Goal: Task Accomplishment & Management: Complete application form

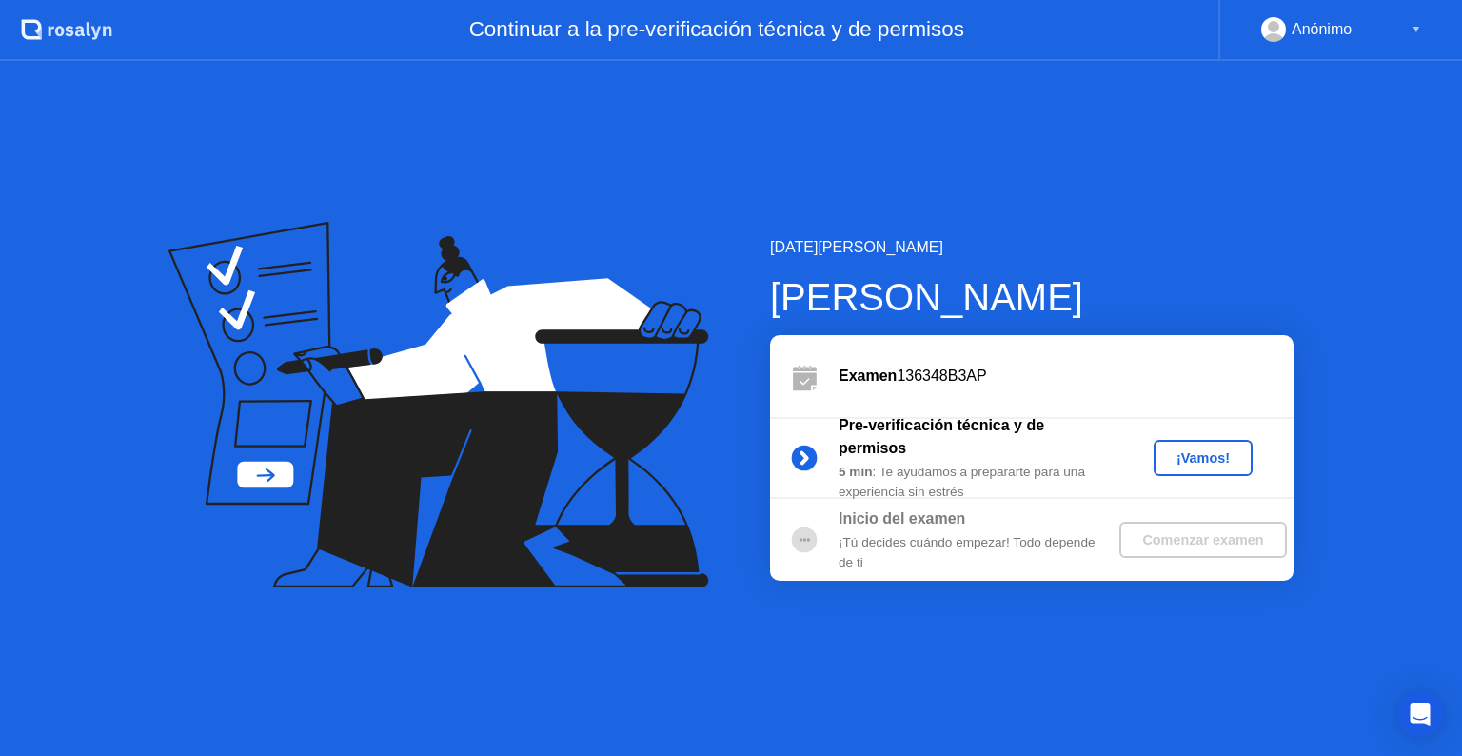
click at [1207, 463] on div "¡Vamos!" at bounding box center [1203, 457] width 84 height 15
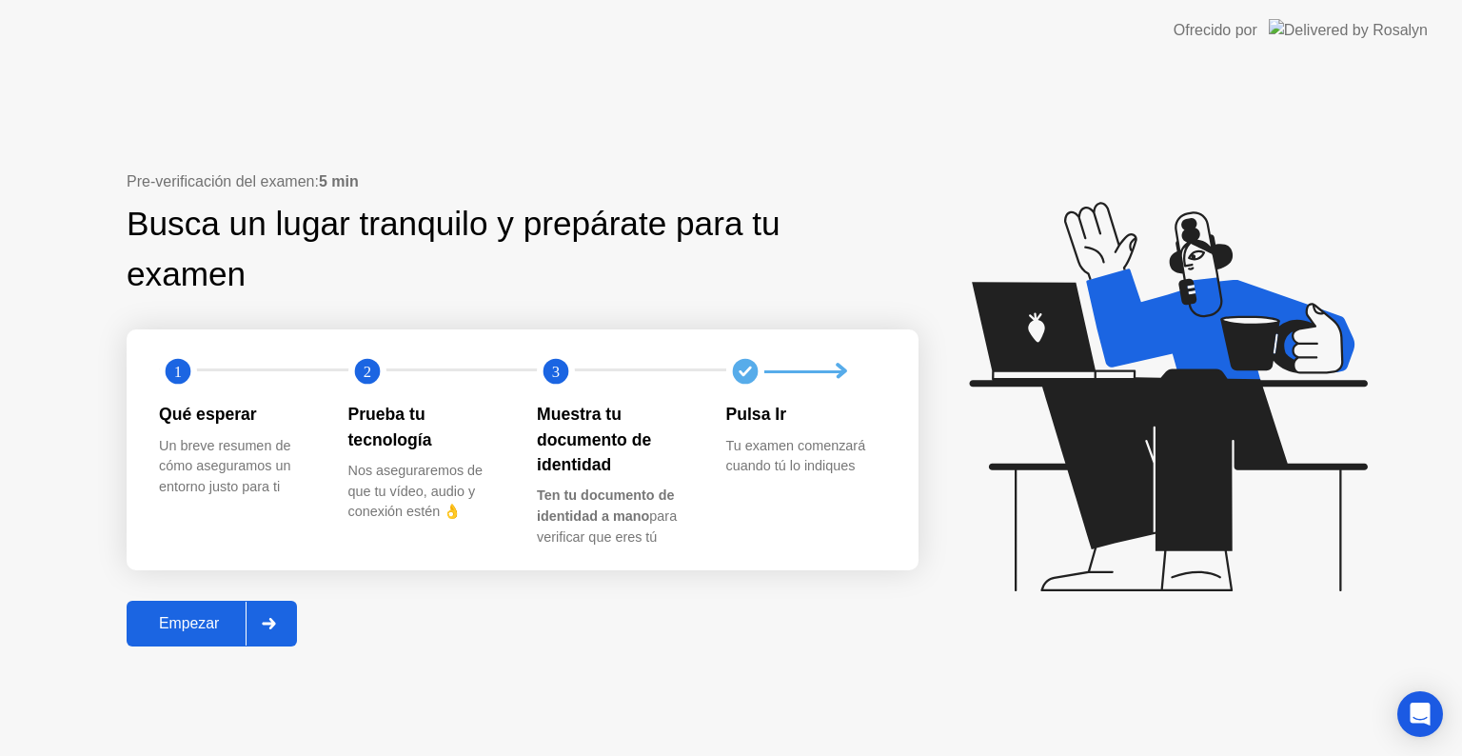
click at [213, 620] on div "Empezar" at bounding box center [188, 623] width 113 height 17
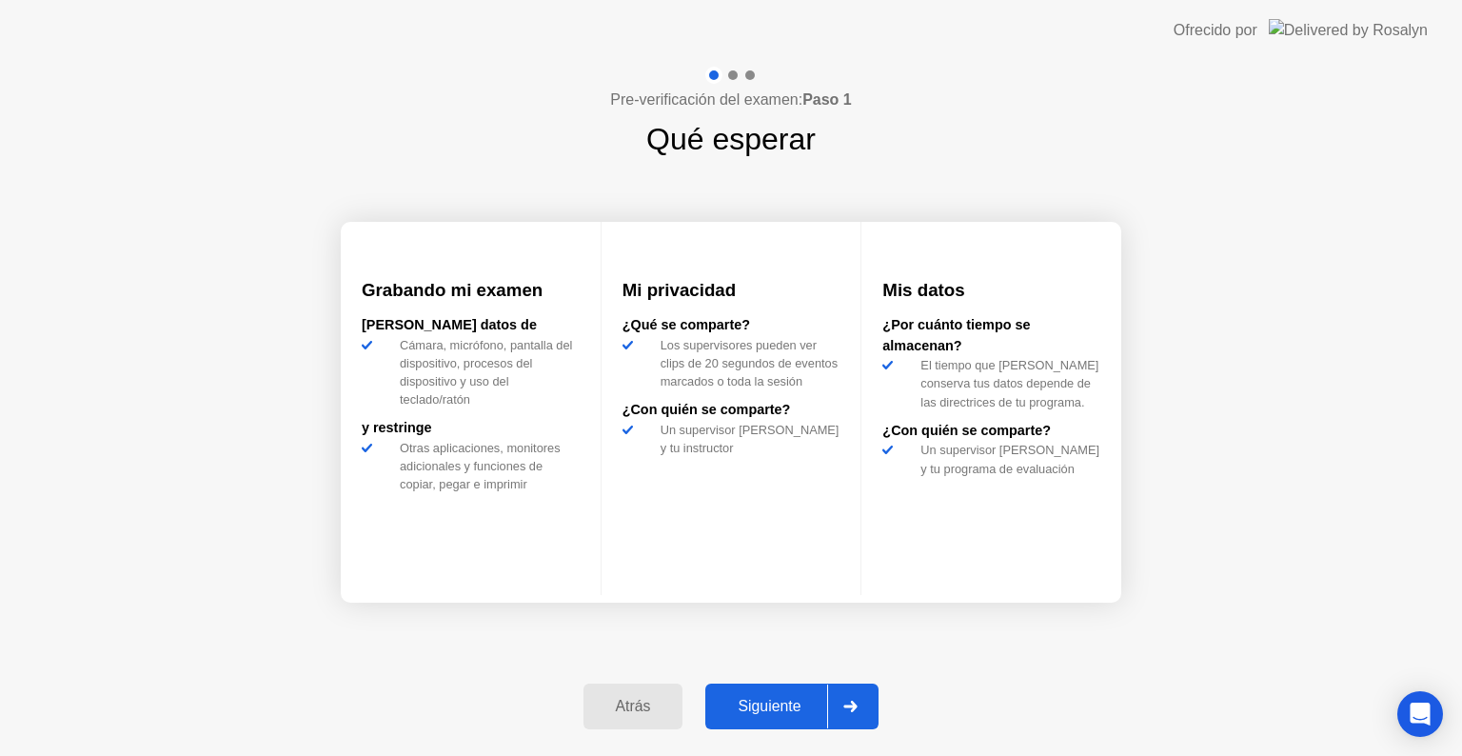
click at [789, 704] on div "Siguiente" at bounding box center [769, 706] width 116 height 17
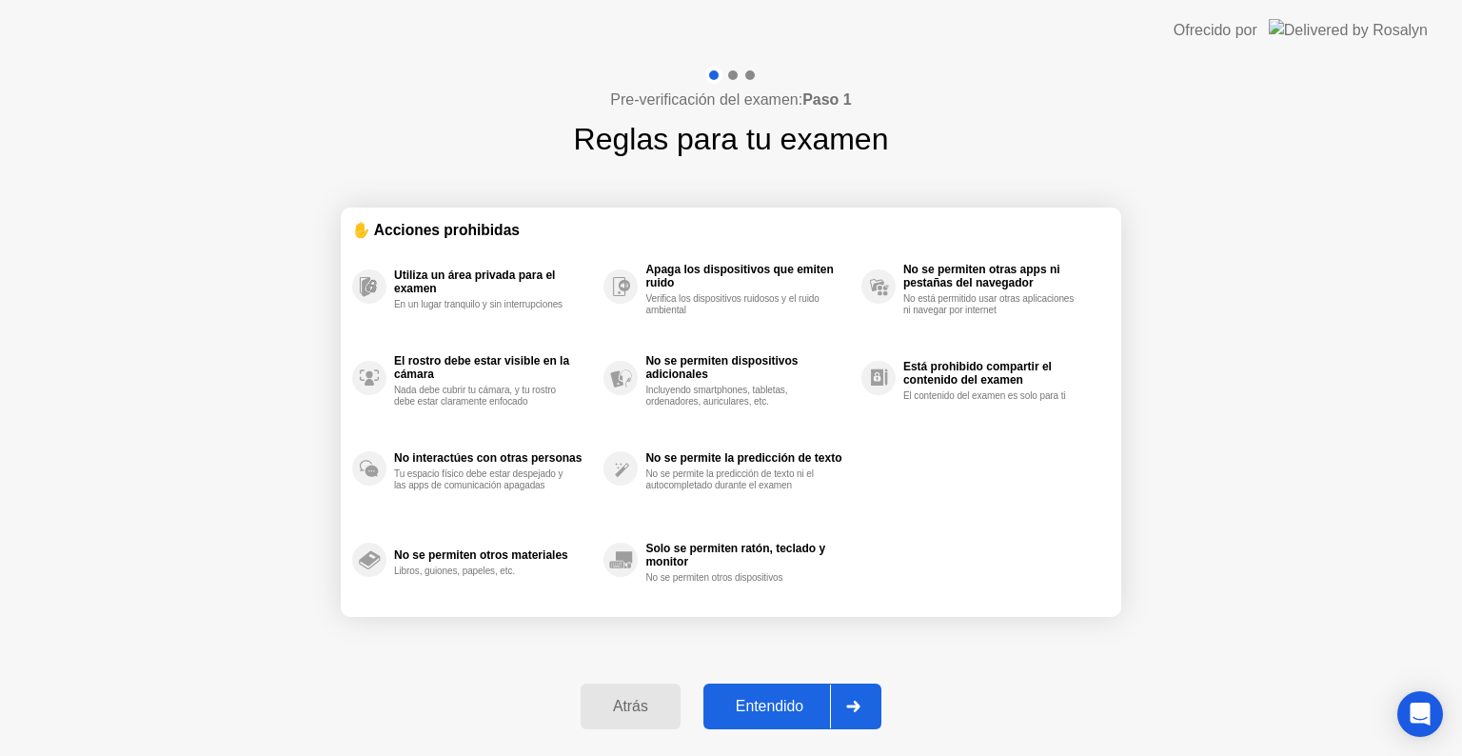
click at [789, 698] on div "Entendido" at bounding box center [769, 706] width 121 height 17
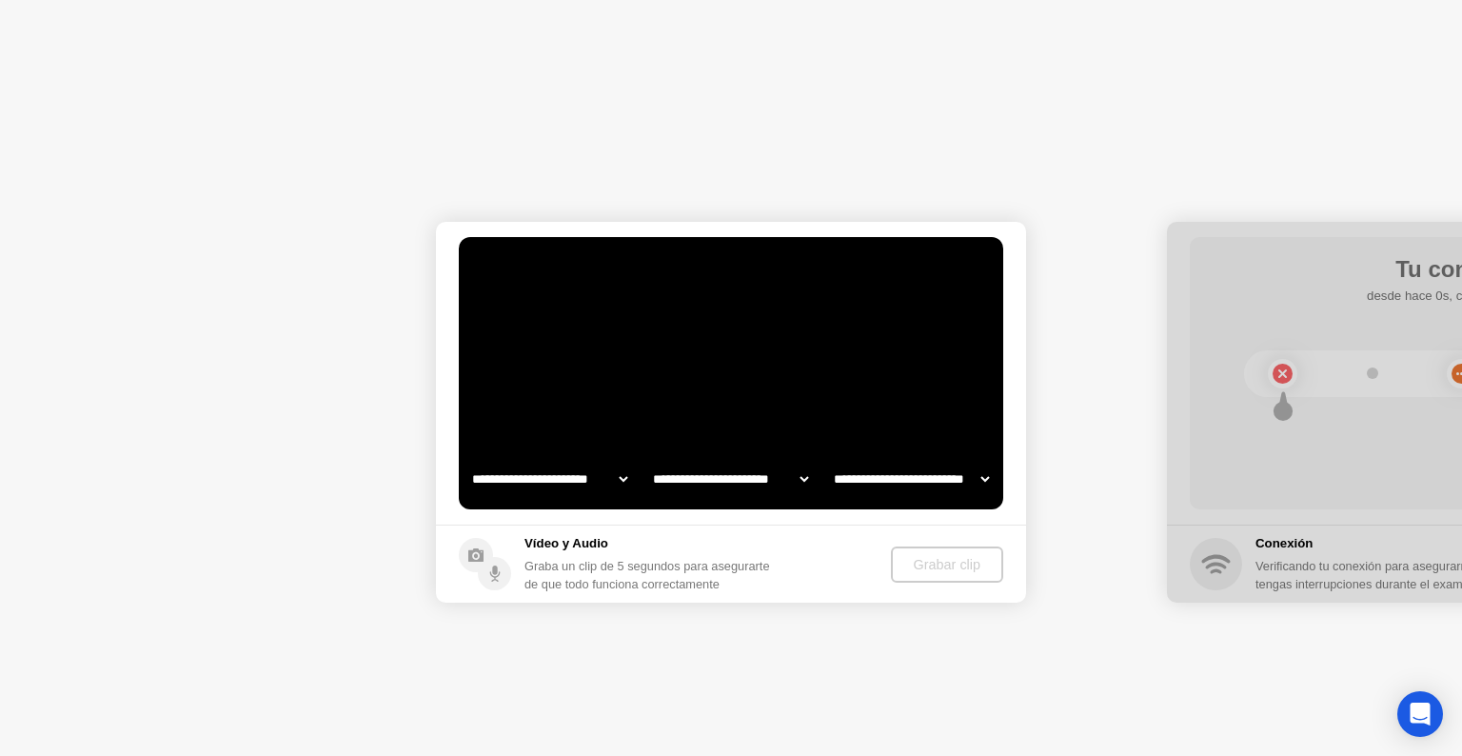
select select "**********"
select select "*******"
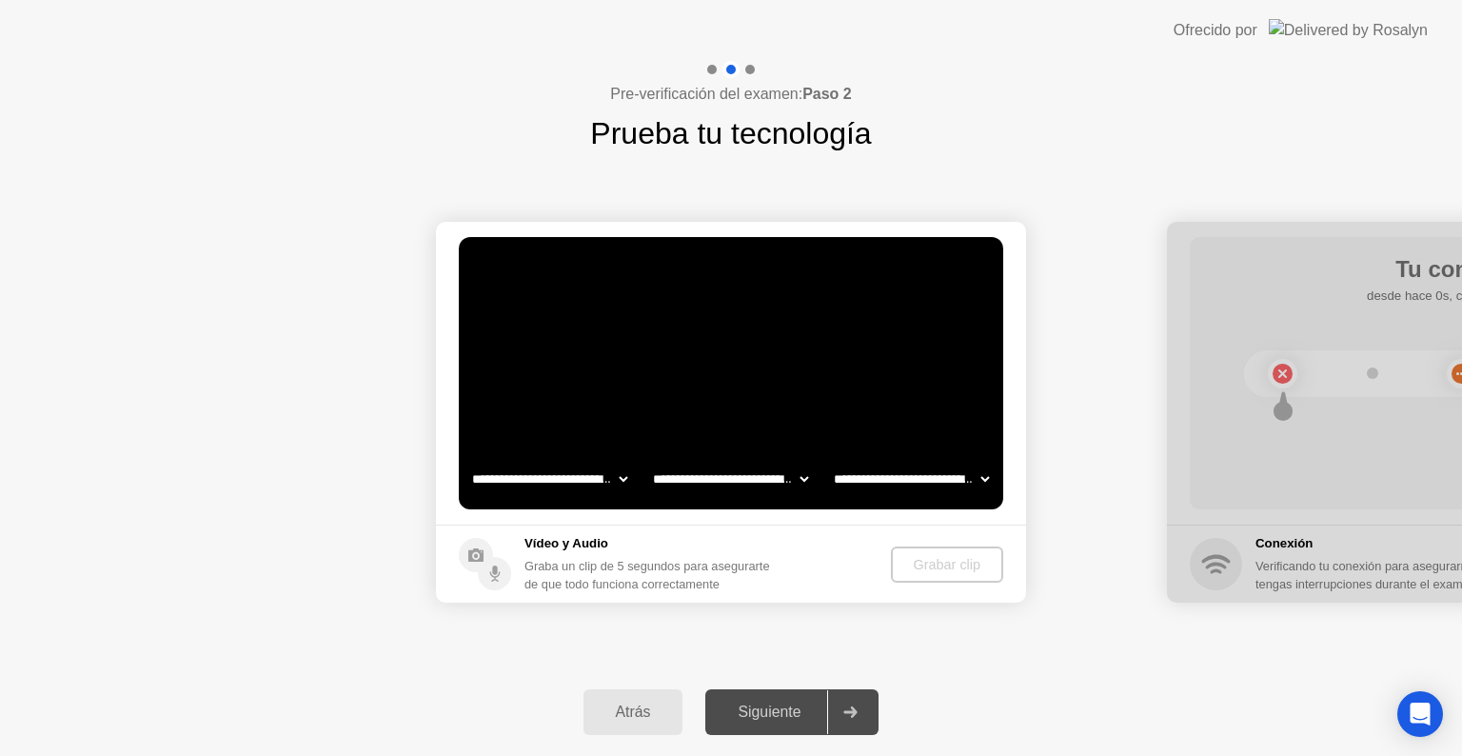
click at [822, 708] on div "Siguiente" at bounding box center [769, 711] width 116 height 17
click at [961, 566] on div "Grabar clip" at bounding box center [947, 564] width 97 height 15
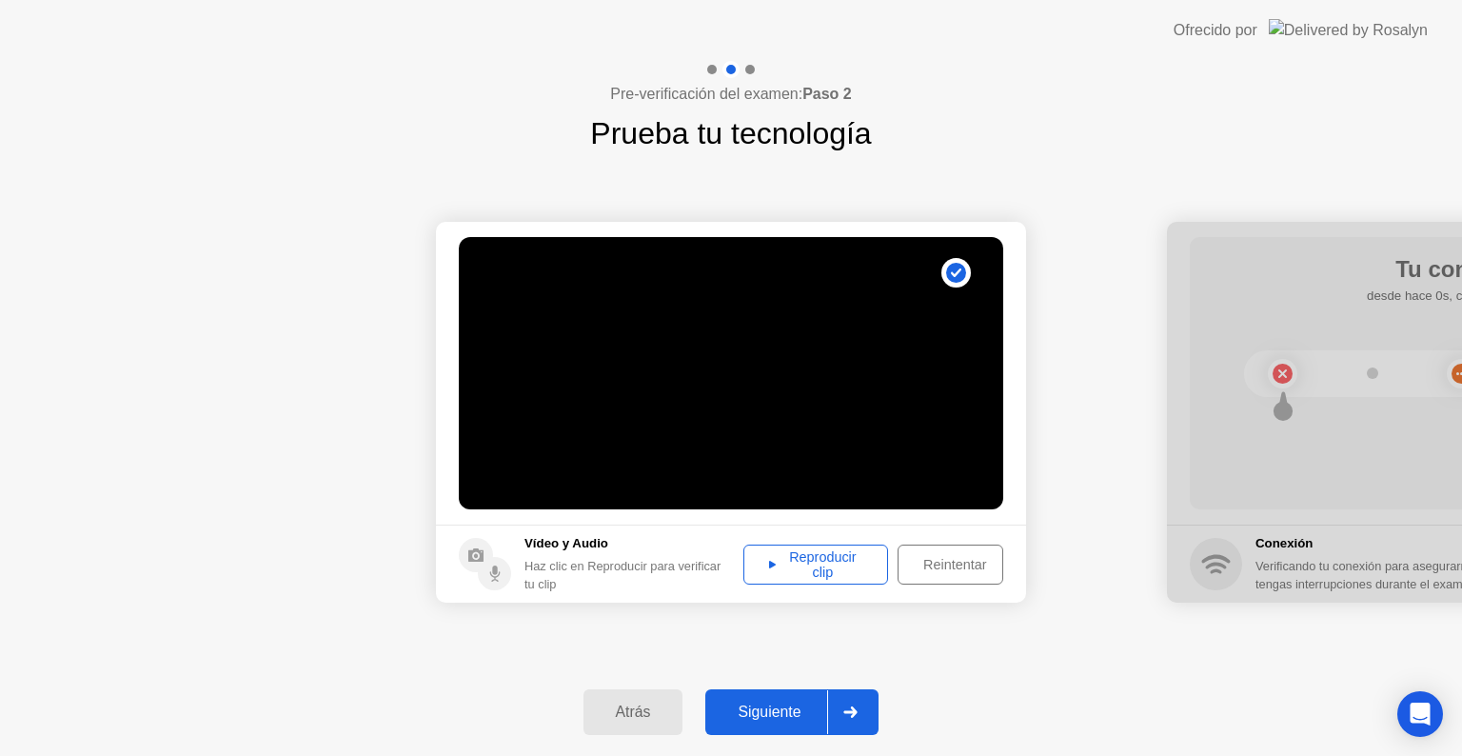
click at [834, 558] on div "Reproducir clip" at bounding box center [815, 564] width 131 height 30
click at [769, 707] on div "Siguiente" at bounding box center [769, 711] width 116 height 17
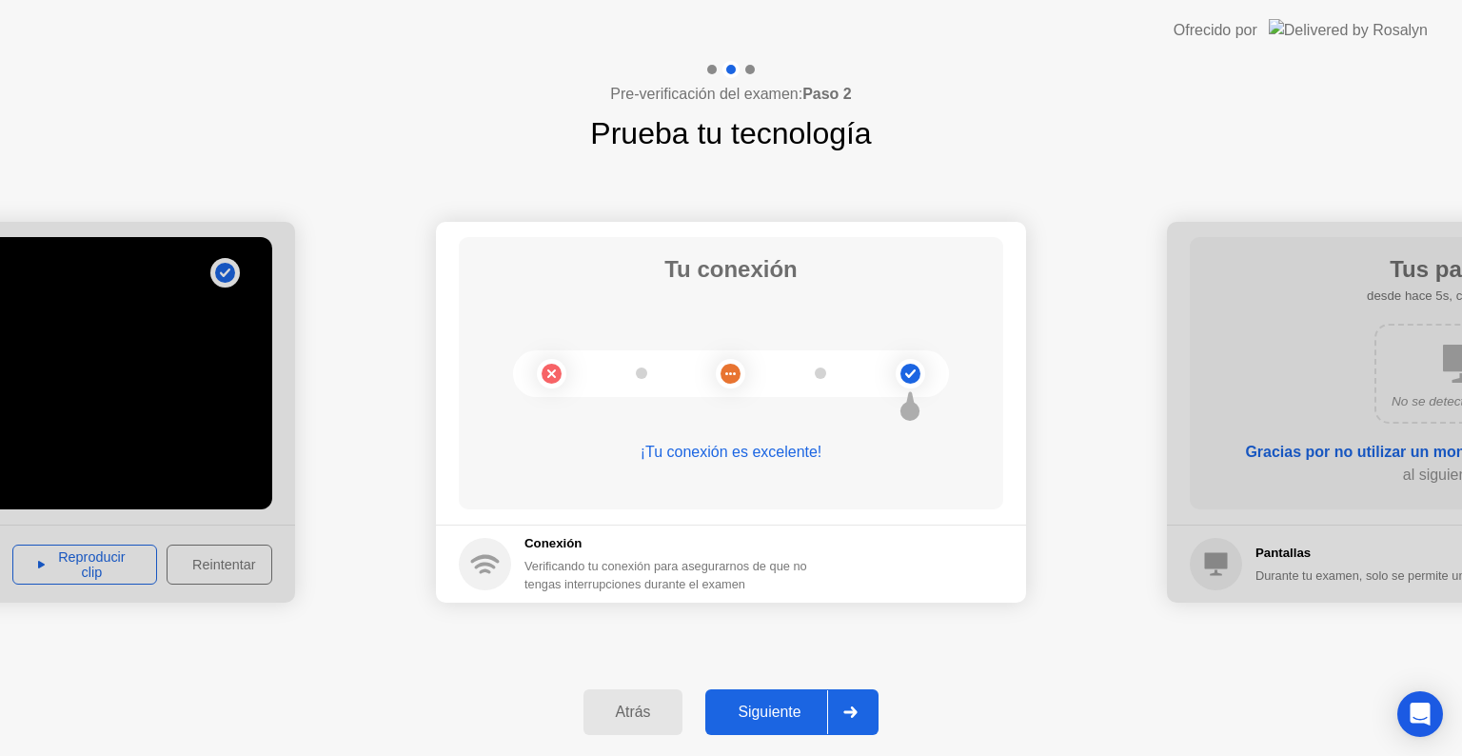
click at [773, 703] on div "Siguiente" at bounding box center [769, 711] width 116 height 17
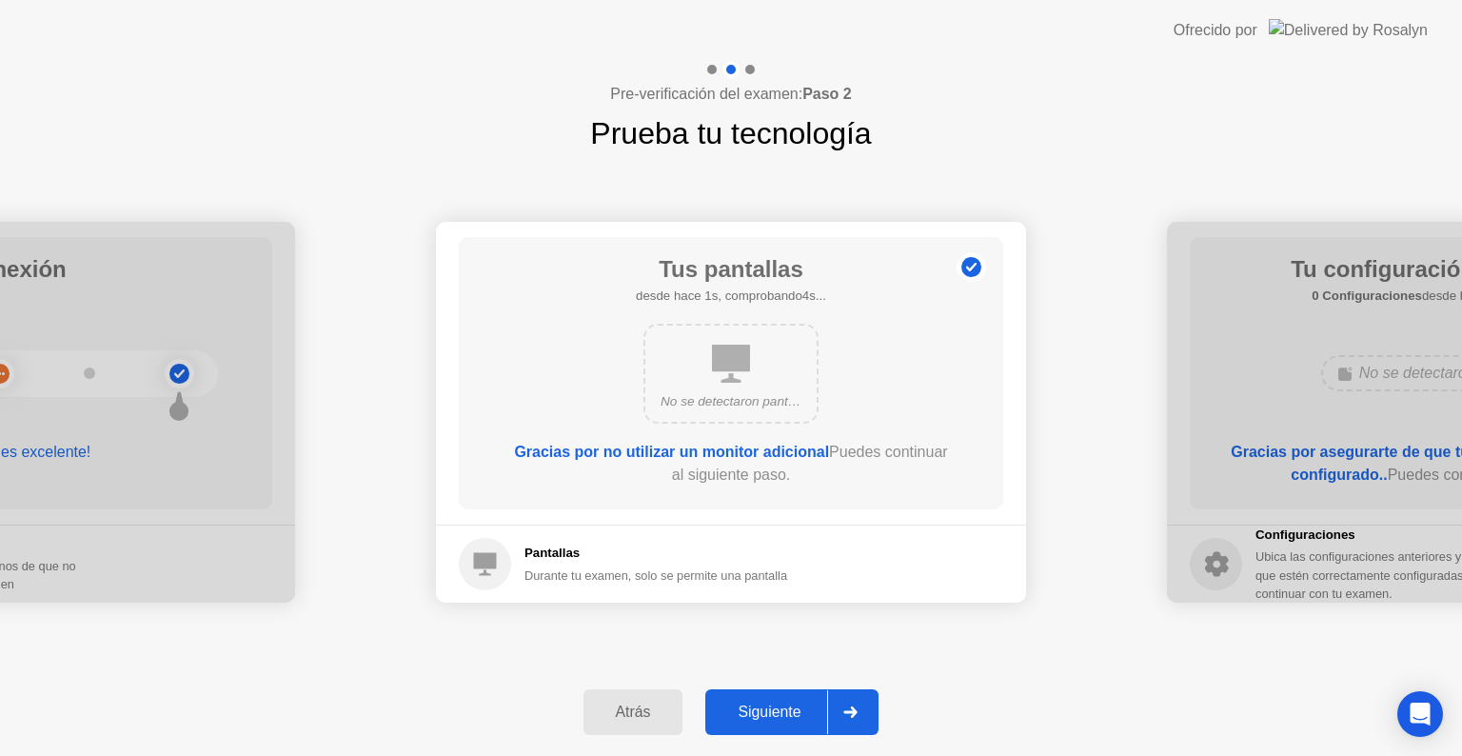
click at [793, 719] on div "Siguiente" at bounding box center [769, 711] width 116 height 17
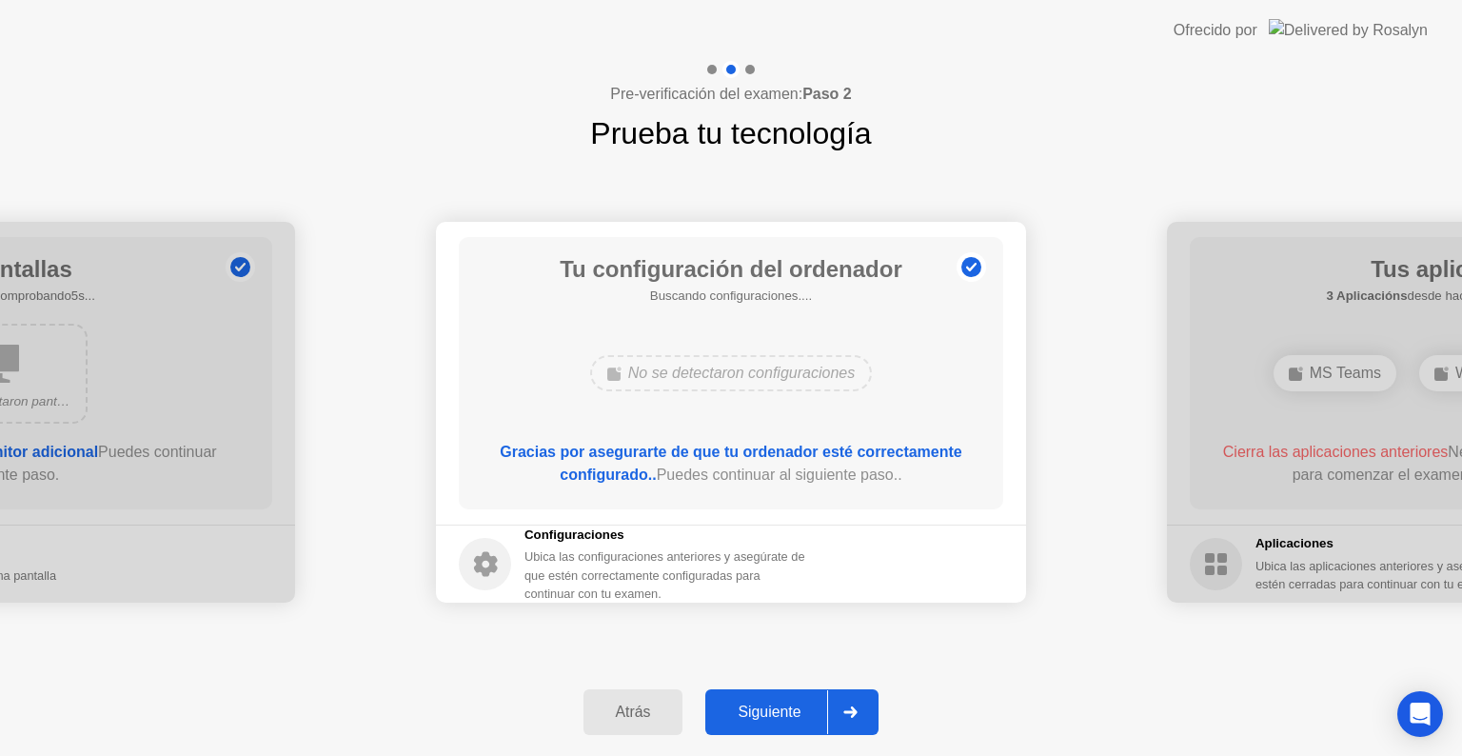
click at [765, 708] on div "Siguiente" at bounding box center [769, 711] width 116 height 17
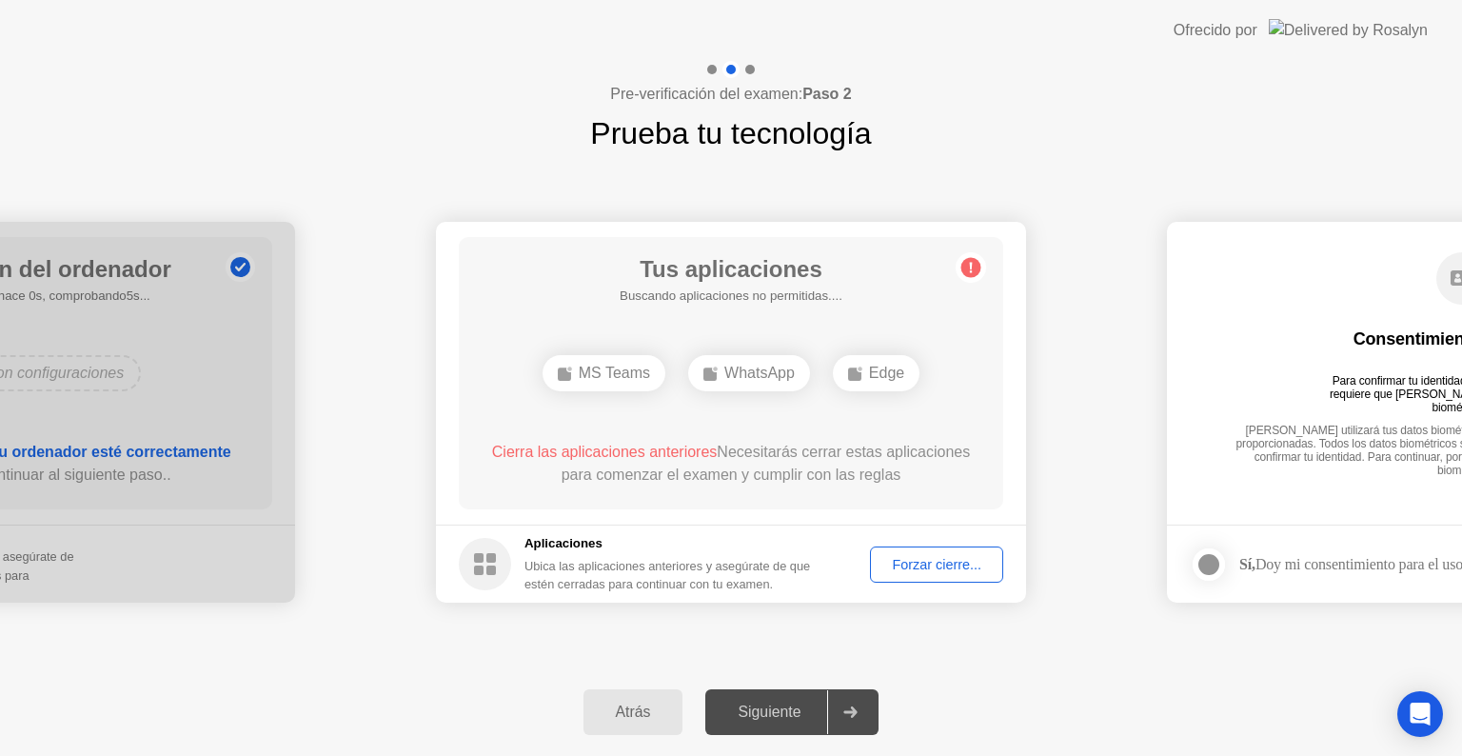
drag, startPoint x: 772, startPoint y: 705, endPoint x: 795, endPoint y: 679, distance: 34.4
click at [773, 705] on div "Siguiente" at bounding box center [769, 711] width 116 height 17
click at [943, 563] on div "Forzar cierre..." at bounding box center [936, 564] width 120 height 15
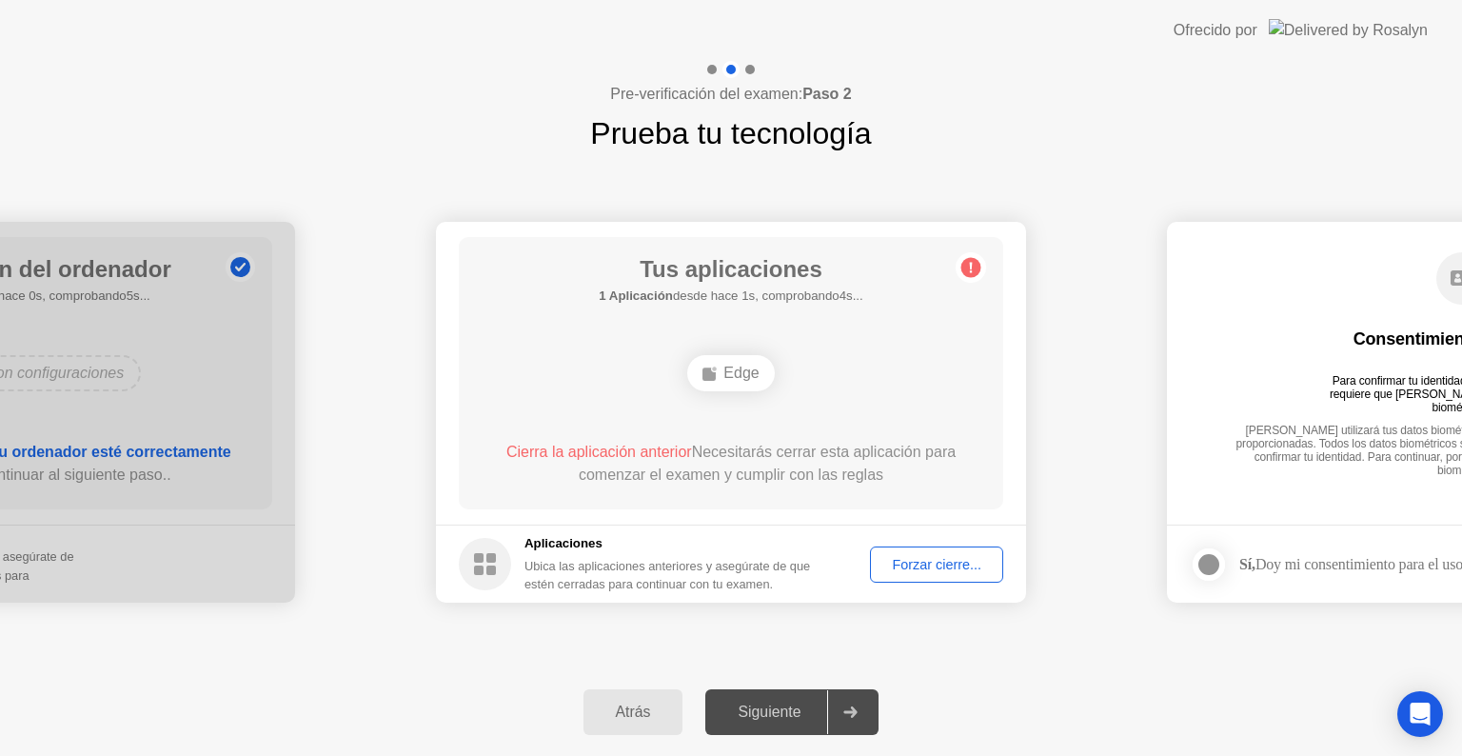
click at [910, 557] on div "Forzar cierre..." at bounding box center [936, 564] width 120 height 15
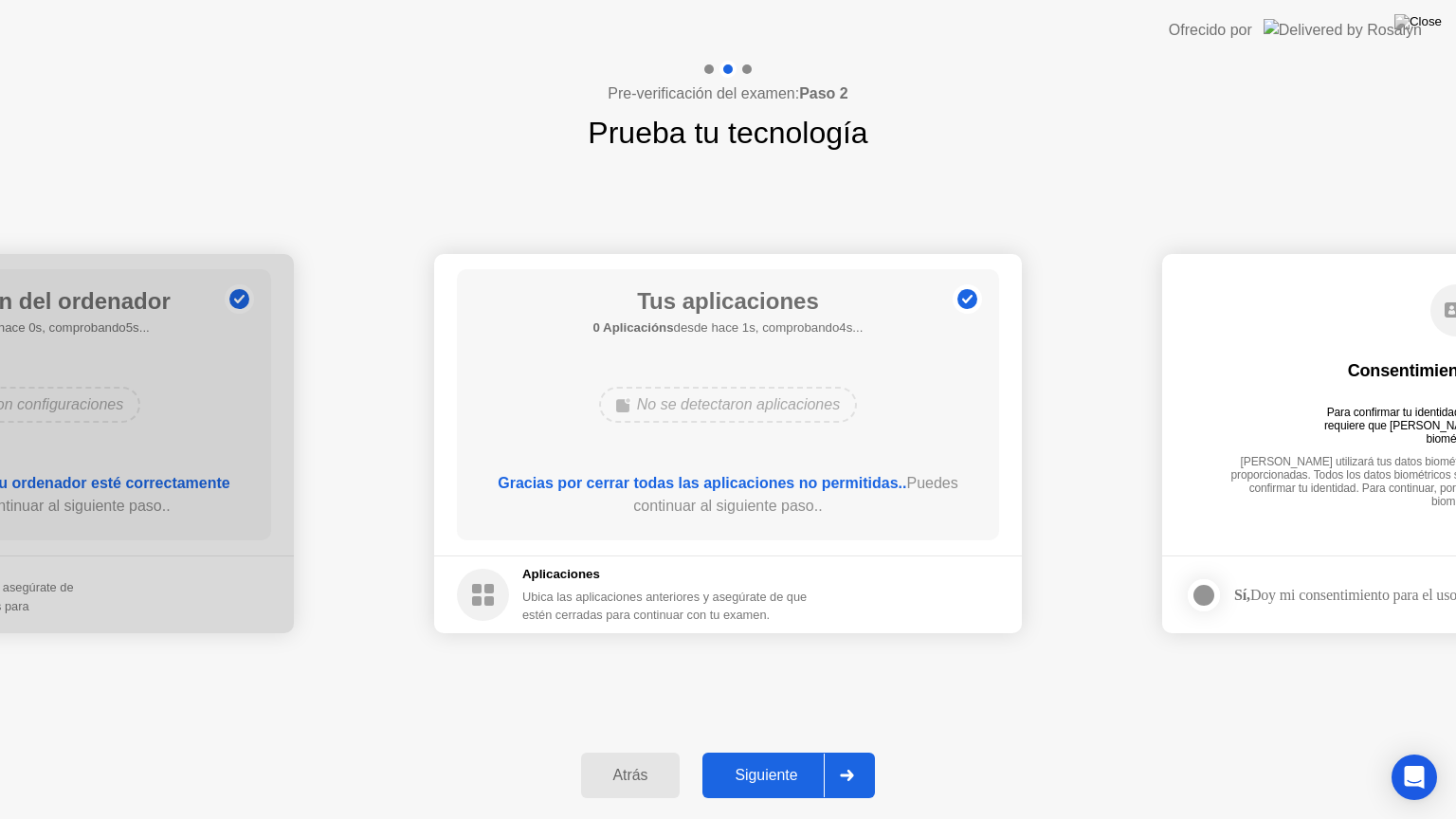
click at [779, 752] on div "Siguiente" at bounding box center [766, 775] width 116 height 17
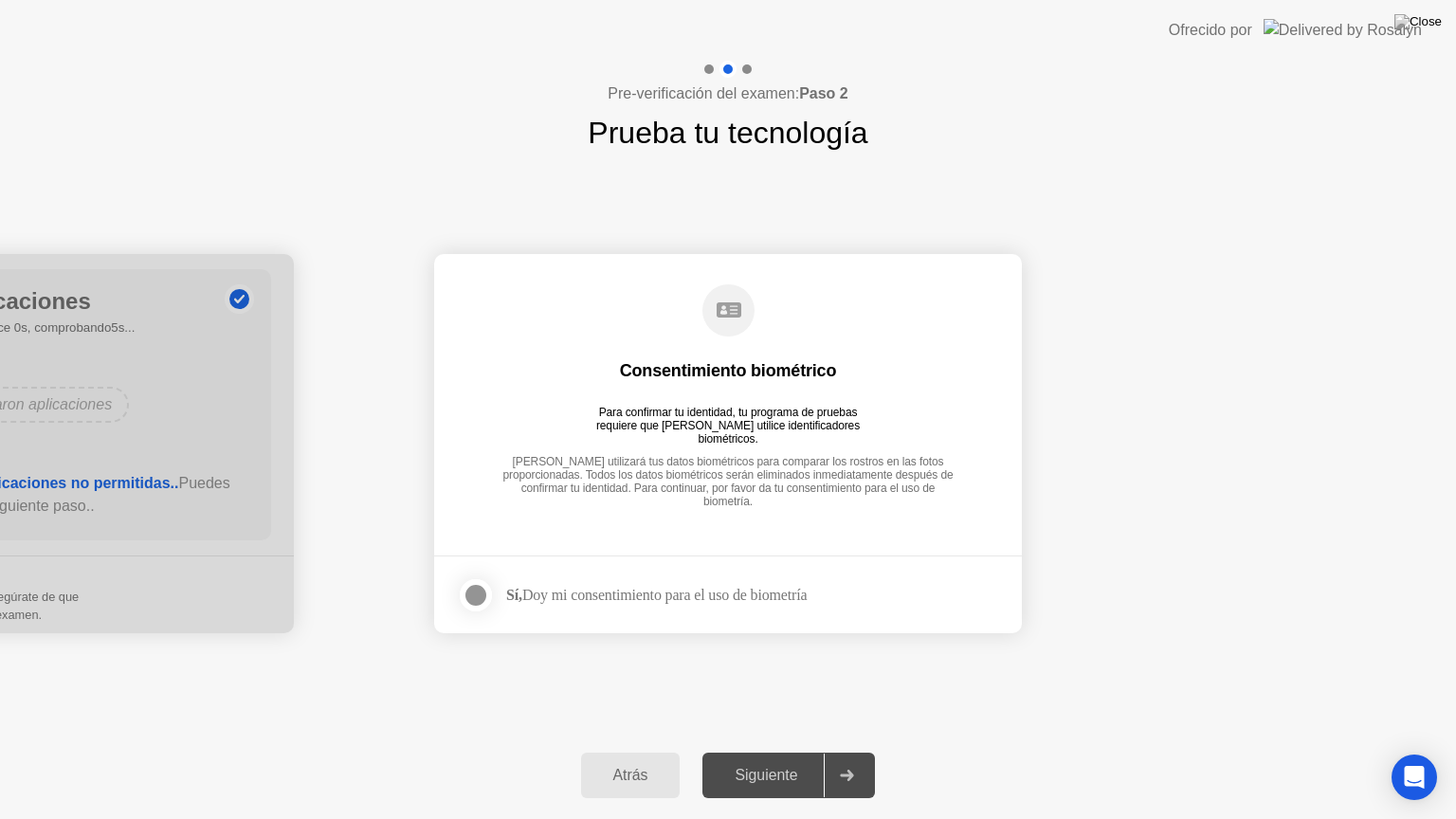
click at [749, 752] on div "Siguiente" at bounding box center [766, 775] width 116 height 17
click at [484, 594] on div at bounding box center [475, 595] width 23 height 23
click at [788, 752] on button "Siguiente" at bounding box center [788, 776] width 172 height 46
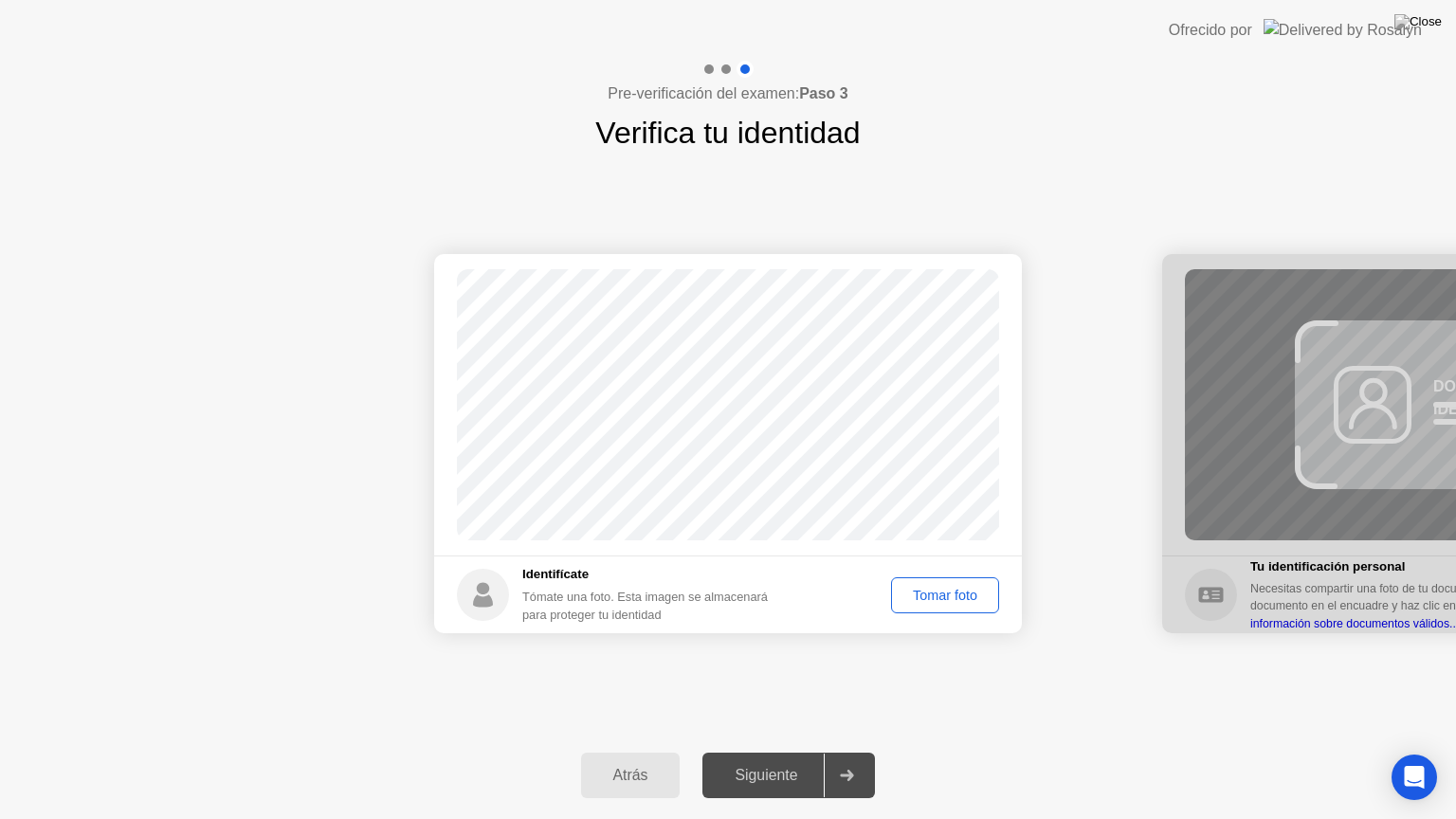
click at [947, 588] on div "Tomar foto" at bounding box center [944, 595] width 95 height 15
click at [785, 752] on div "Siguiente" at bounding box center [766, 775] width 116 height 17
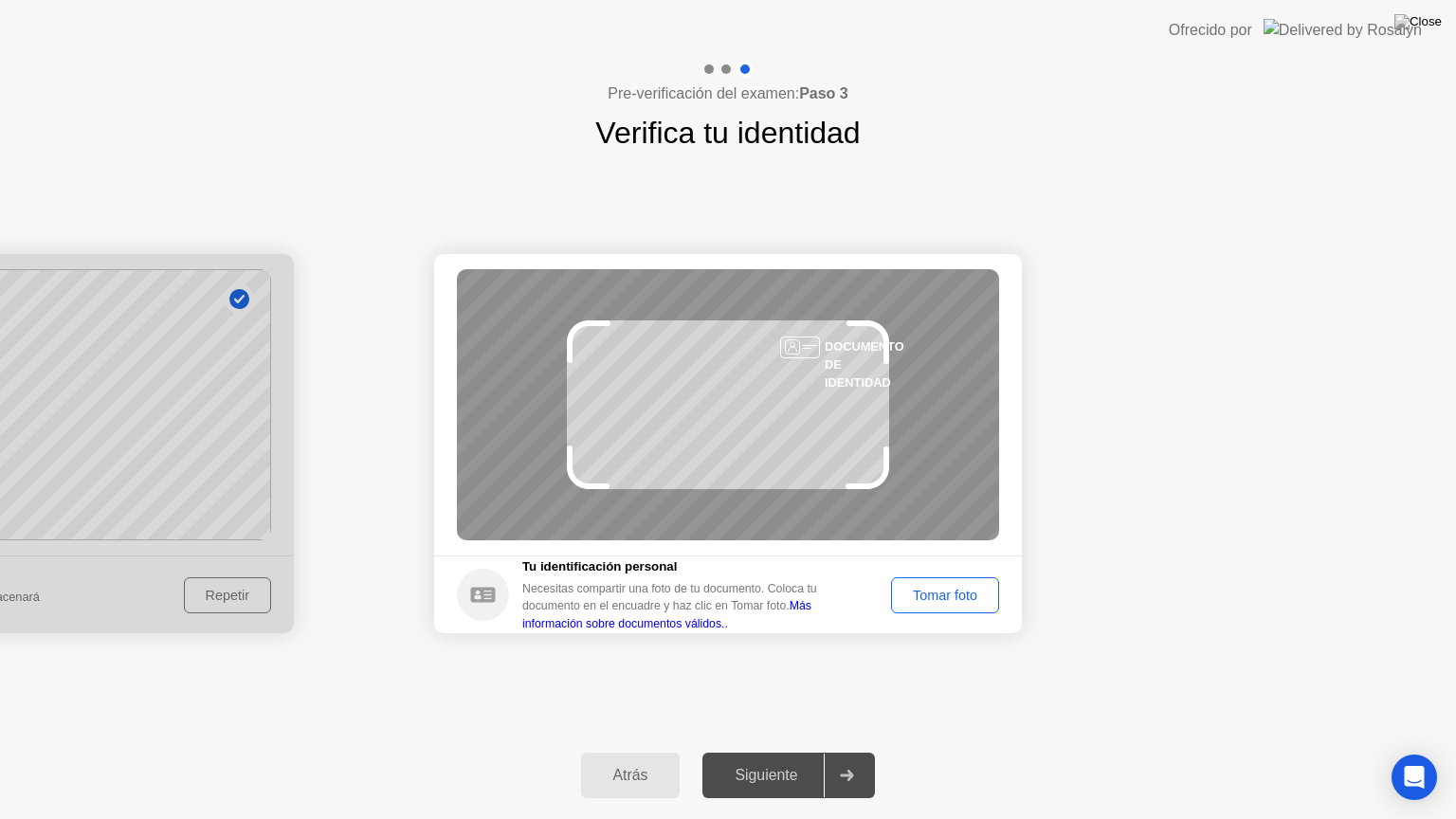
click at [966, 588] on div "Tomar foto" at bounding box center [944, 595] width 95 height 15
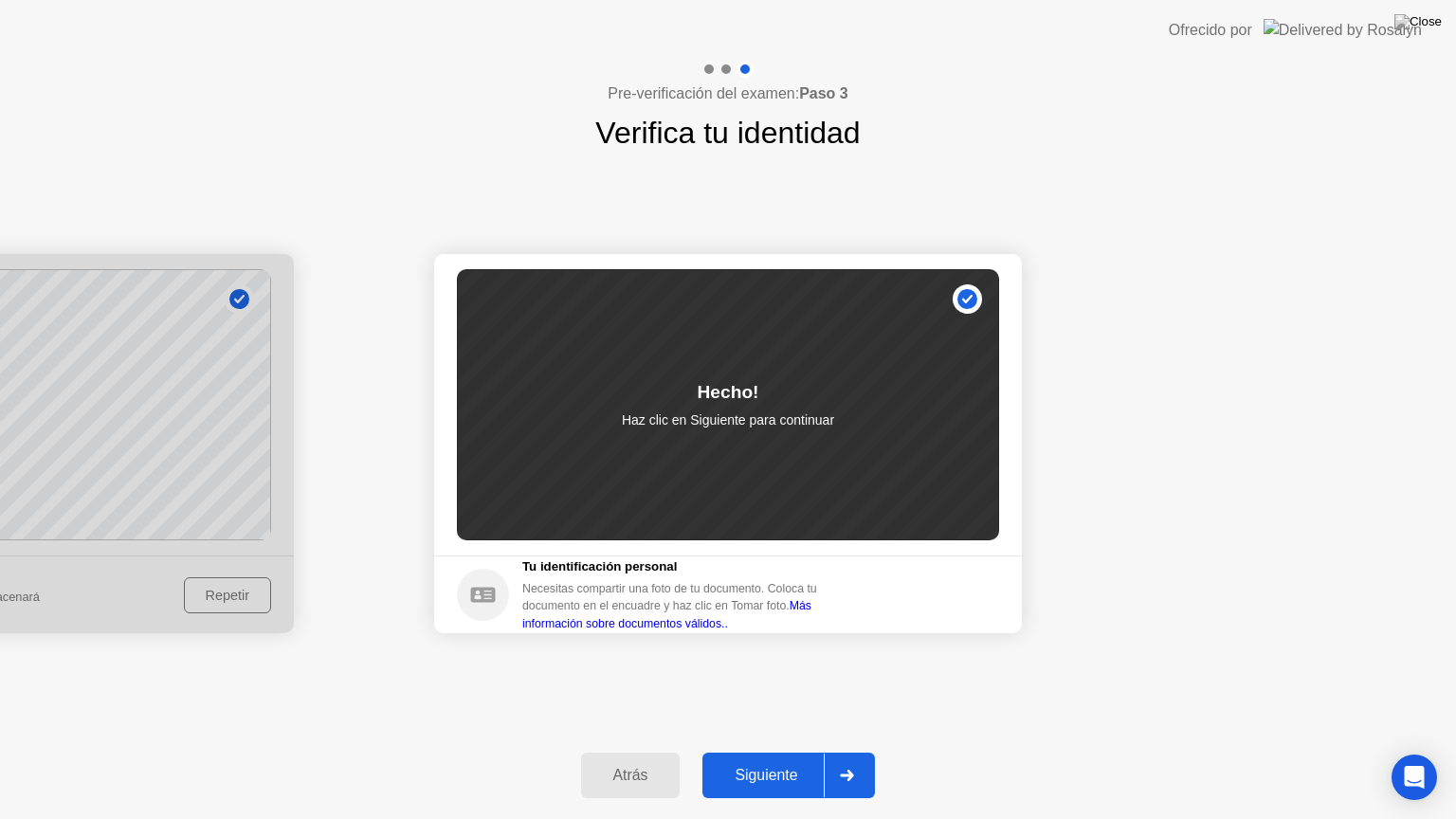
click at [804, 752] on div "Siguiente" at bounding box center [766, 775] width 116 height 17
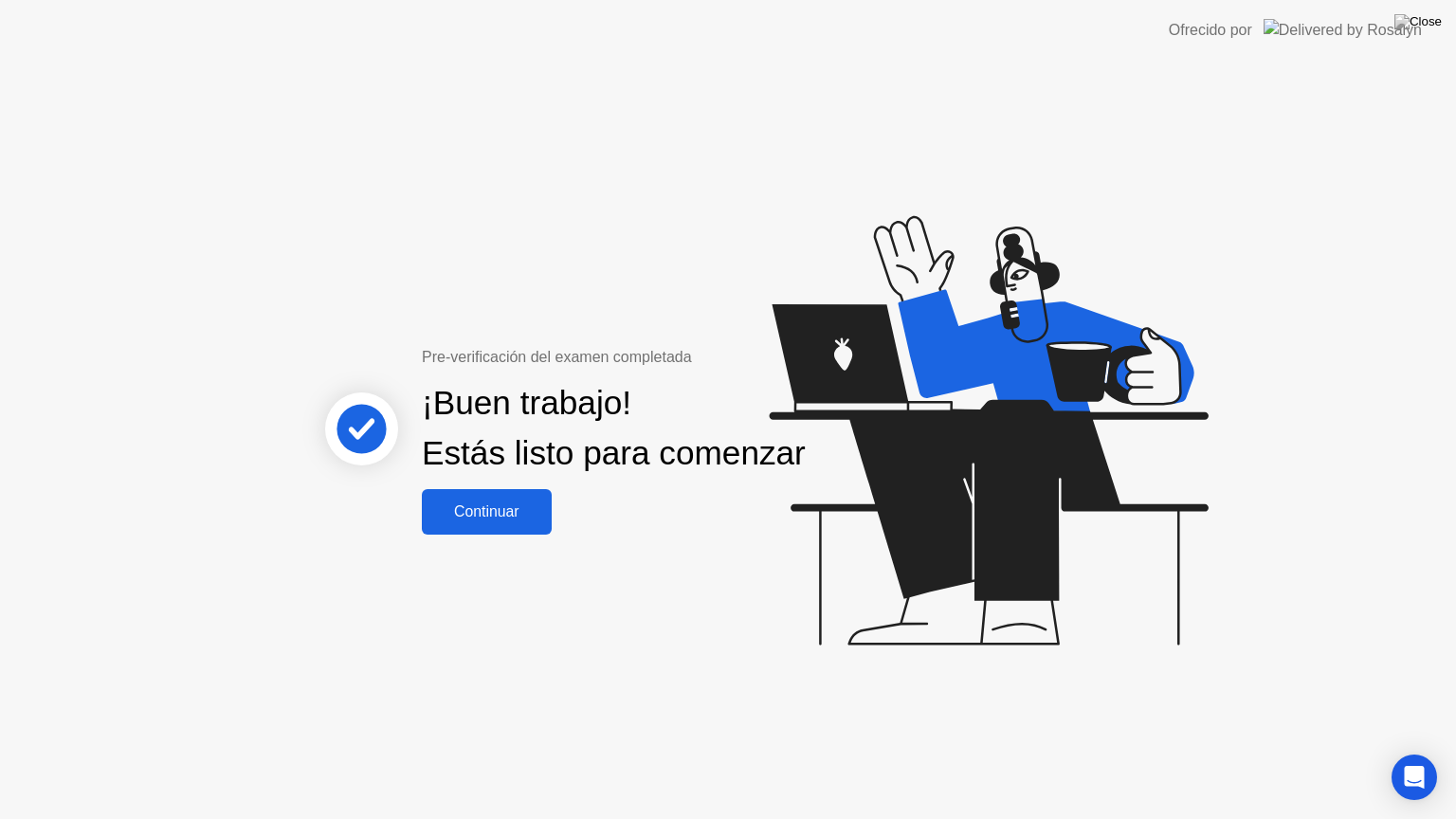
click at [523, 520] on div "Continuar" at bounding box center [486, 511] width 119 height 17
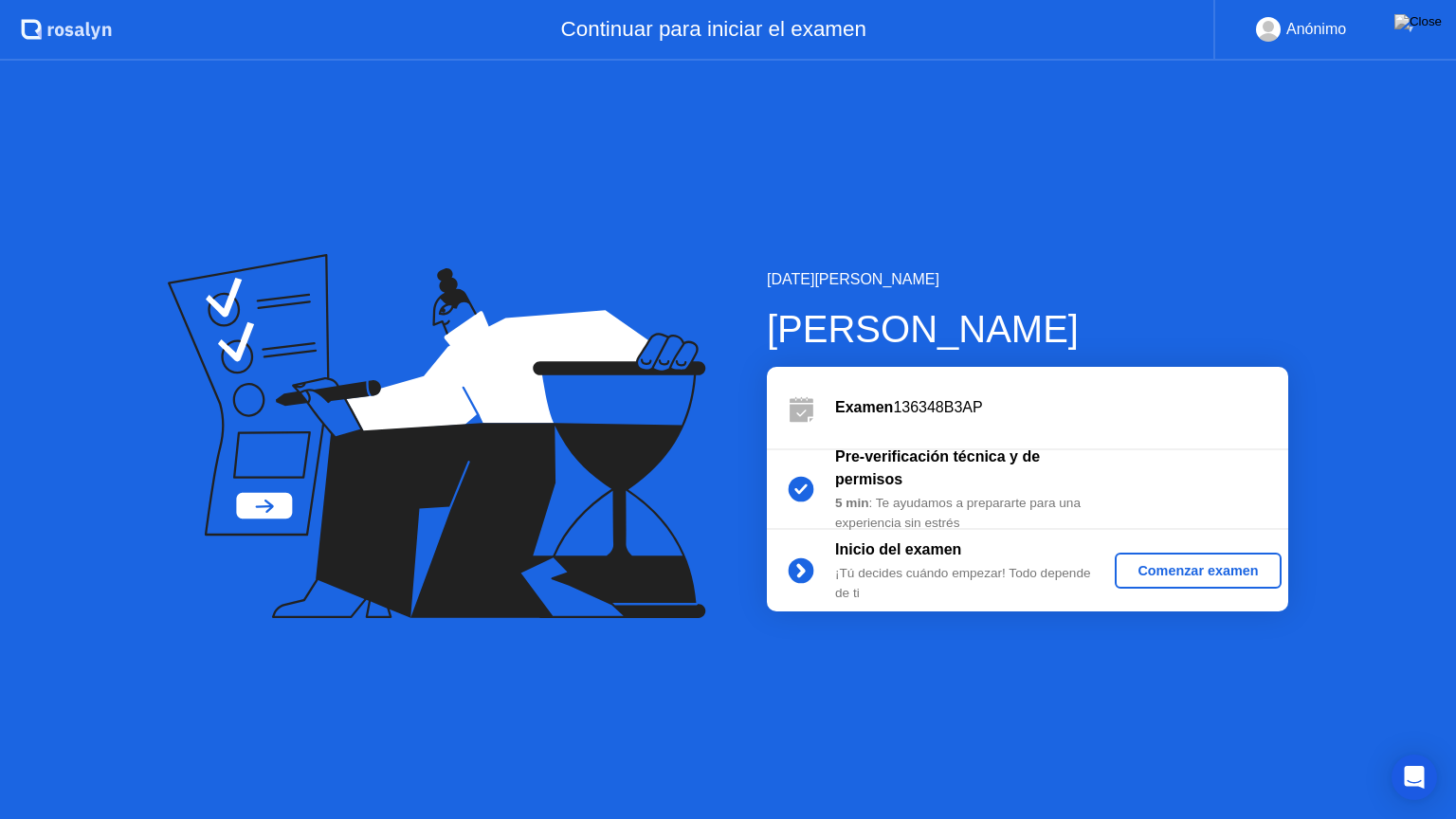
click at [1264, 578] on div "Comenzar examen" at bounding box center [1197, 570] width 150 height 15
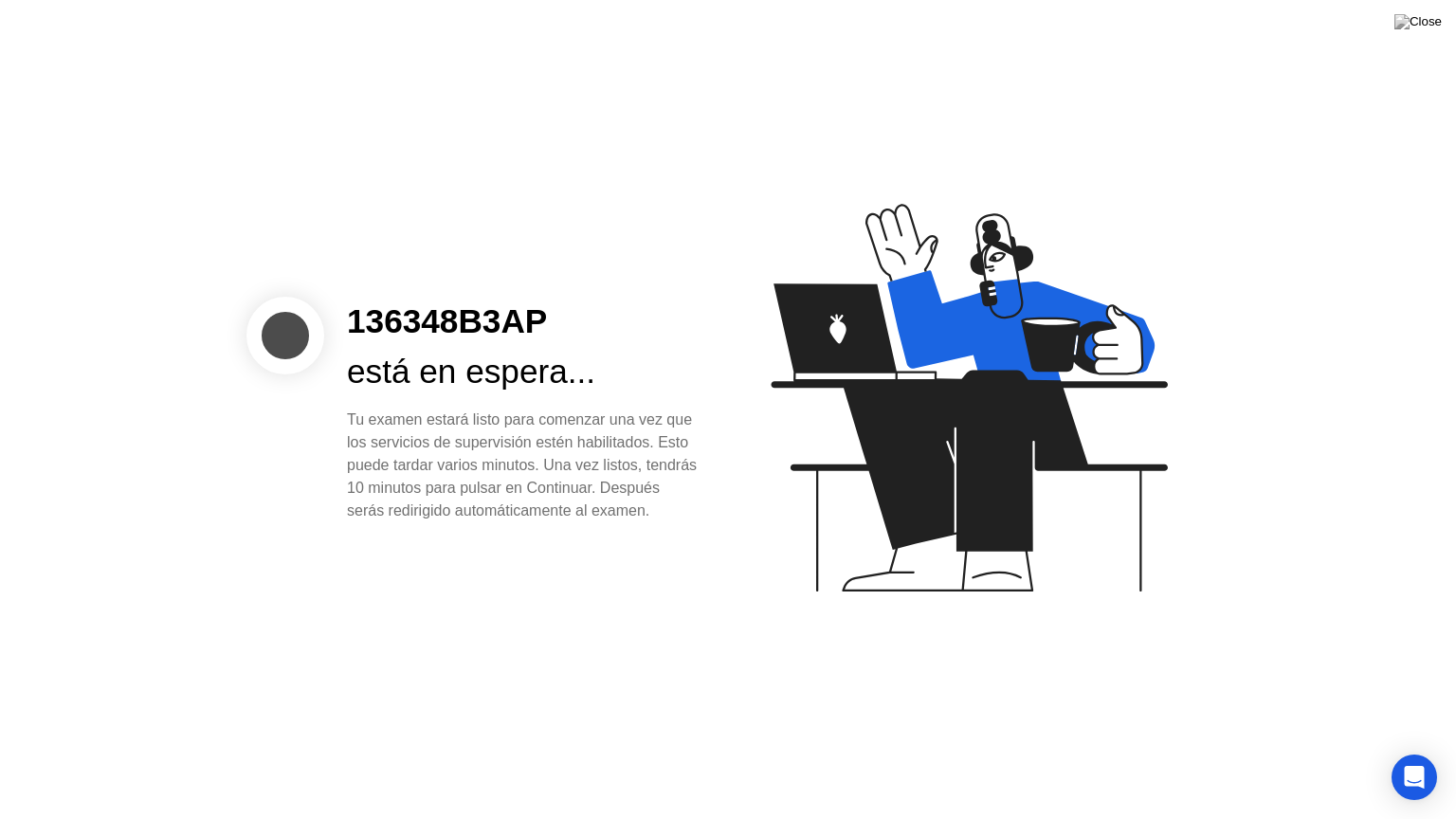
click at [540, 489] on div "Tu examen estará listo para comenzar una vez que los servicios de supervisión e…" at bounding box center [522, 465] width 351 height 114
click at [551, 409] on div "Tu examen estará listo para comenzar una vez que los servicios de supervisión e…" at bounding box center [522, 465] width 351 height 114
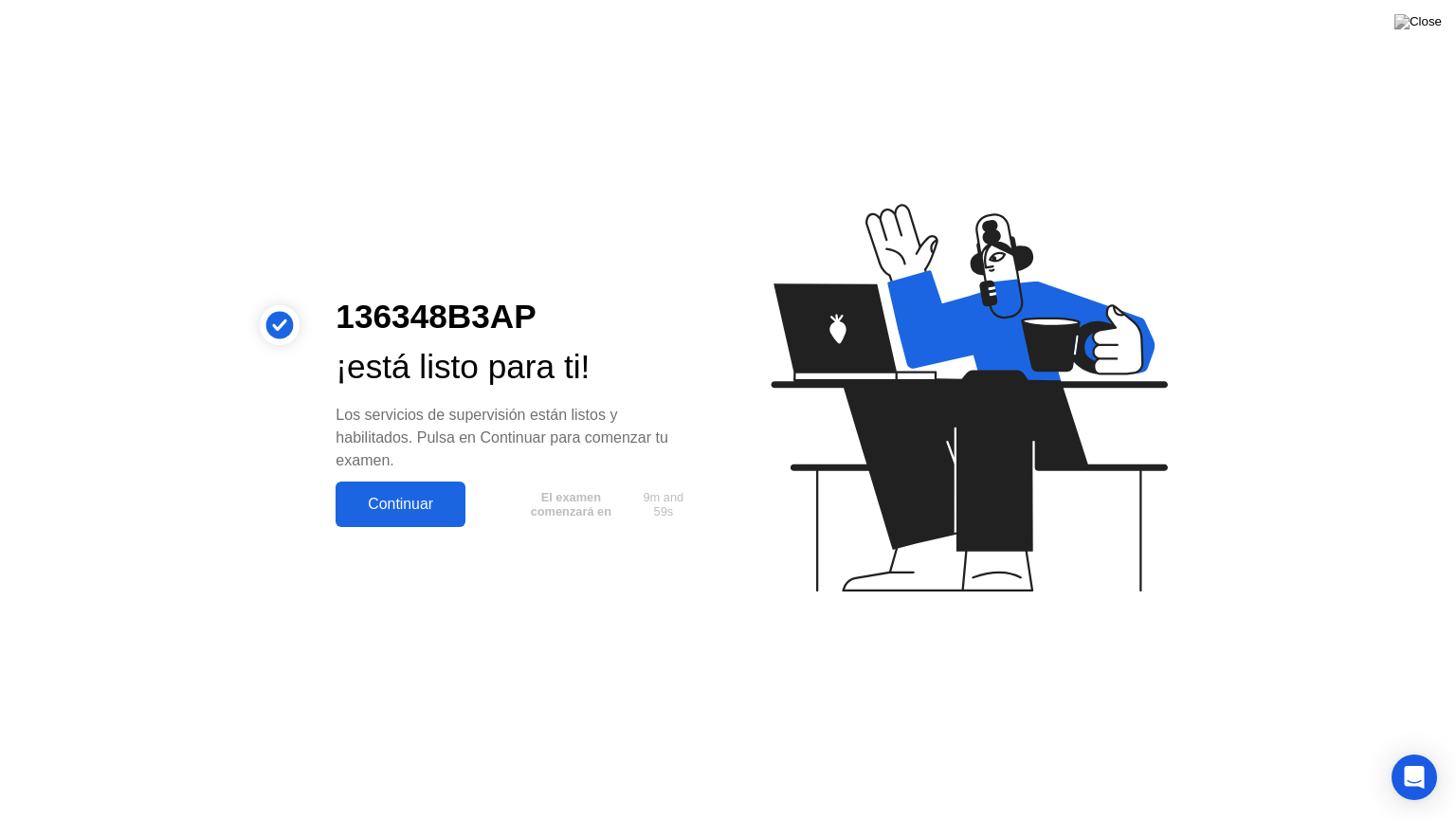
click at [447, 496] on div "Continuar" at bounding box center [400, 504] width 119 height 17
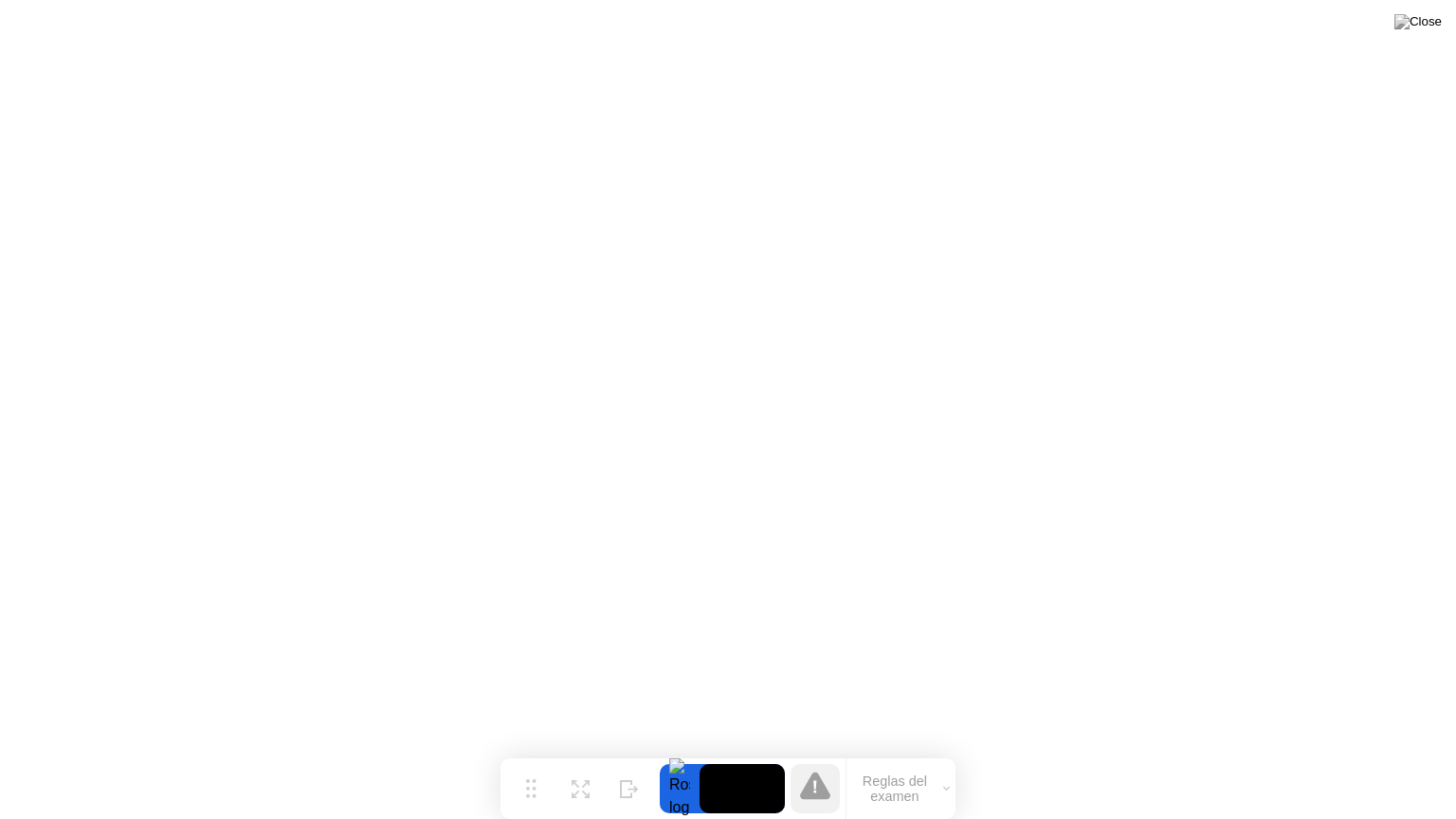
click at [739, 752] on video at bounding box center [742, 788] width 86 height 49
click at [750, 752] on video at bounding box center [742, 788] width 86 height 49
click at [746, 752] on video at bounding box center [742, 788] width 86 height 49
click at [795, 752] on div at bounding box center [815, 788] width 49 height 49
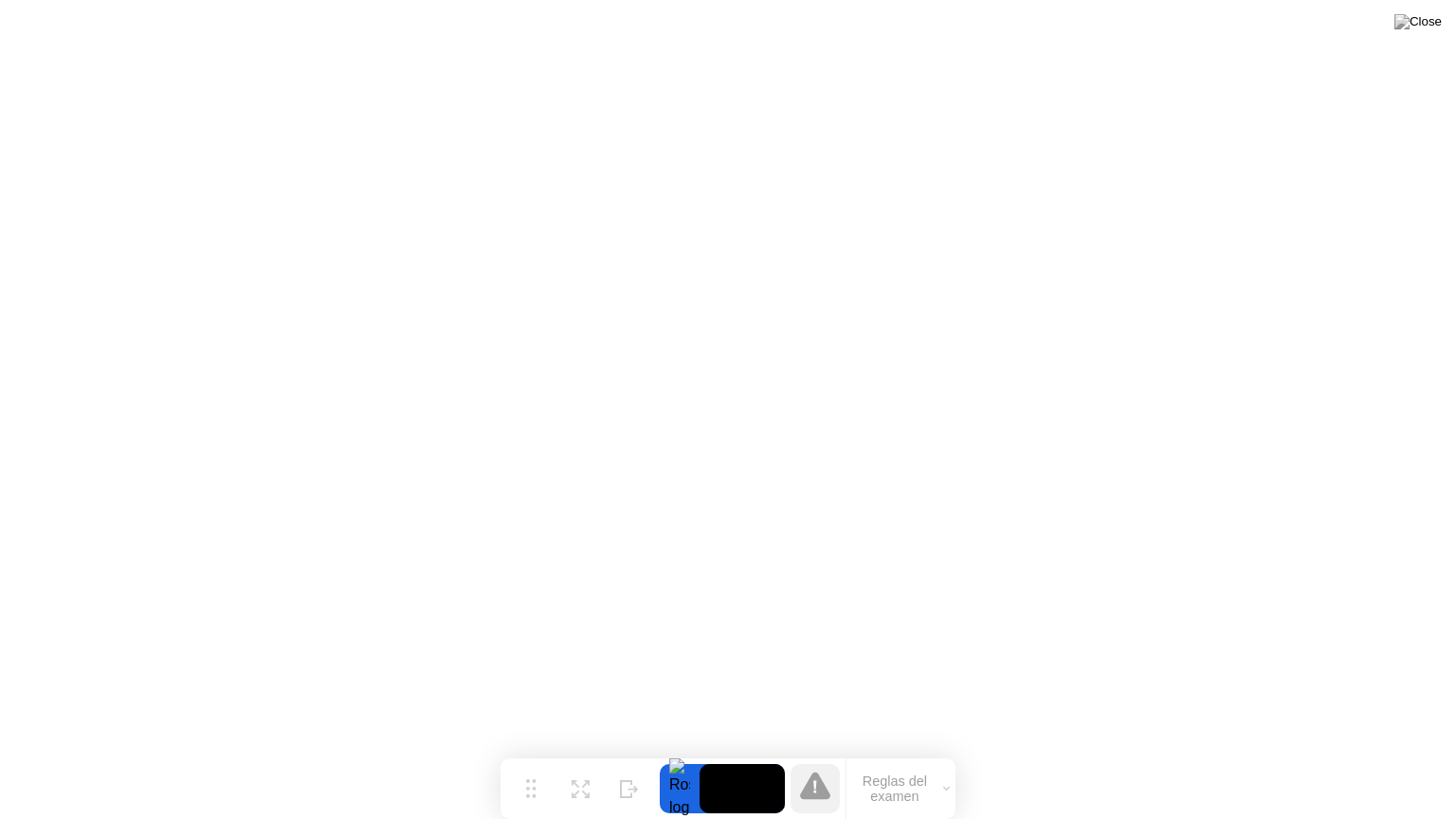
click at [755, 752] on video at bounding box center [742, 788] width 86 height 49
click at [766, 752] on video at bounding box center [742, 788] width 86 height 49
click at [898, 752] on button "Reglas del examen" at bounding box center [900, 789] width 109 height 32
